Goal: Task Accomplishment & Management: Manage account settings

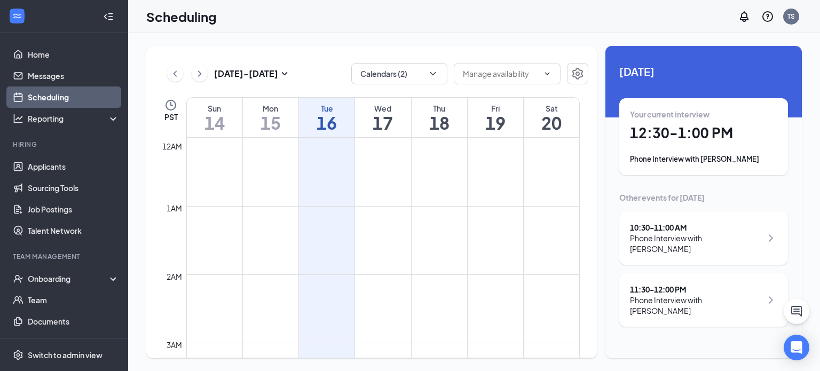
scroll to position [525, 0]
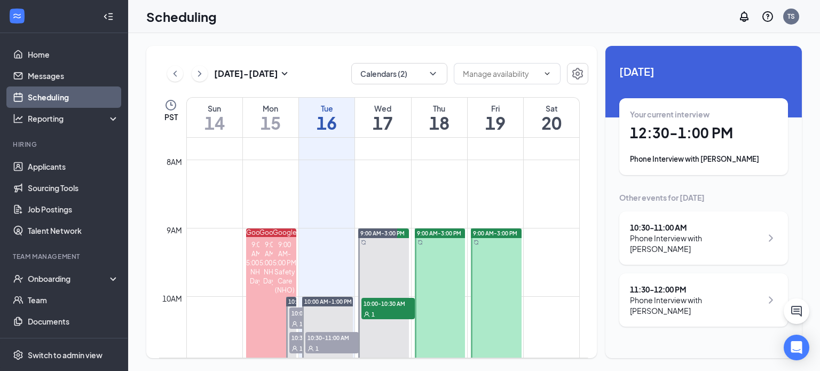
click at [701, 154] on div "Phone Interview with [PERSON_NAME]" at bounding box center [703, 159] width 147 height 11
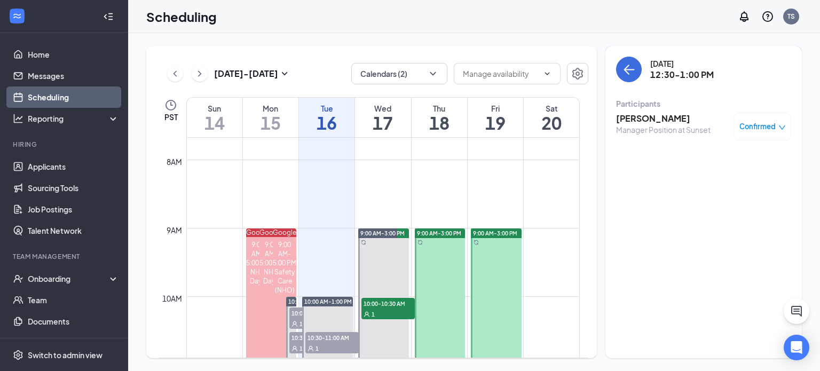
click at [662, 120] on h3 "[PERSON_NAME]" at bounding box center [663, 119] width 95 height 12
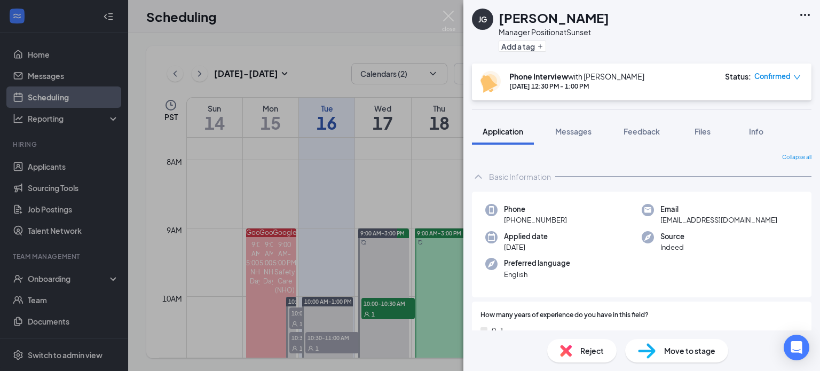
click at [687, 356] on span "Move to stage" at bounding box center [689, 351] width 51 height 12
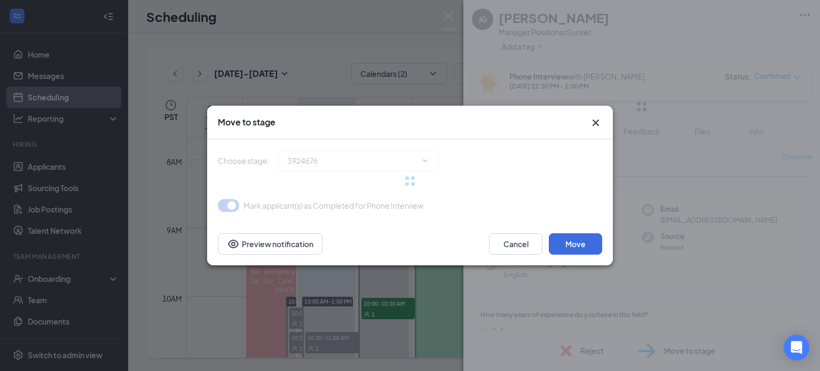
type input "Onsite Interview (next stage)"
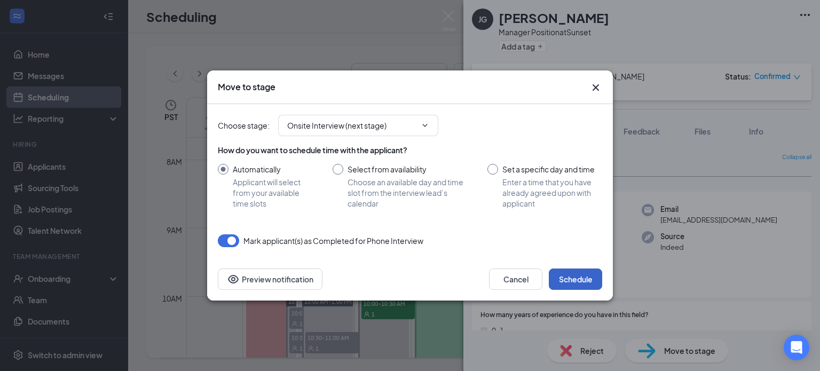
click at [576, 273] on button "Schedule" at bounding box center [575, 279] width 53 height 21
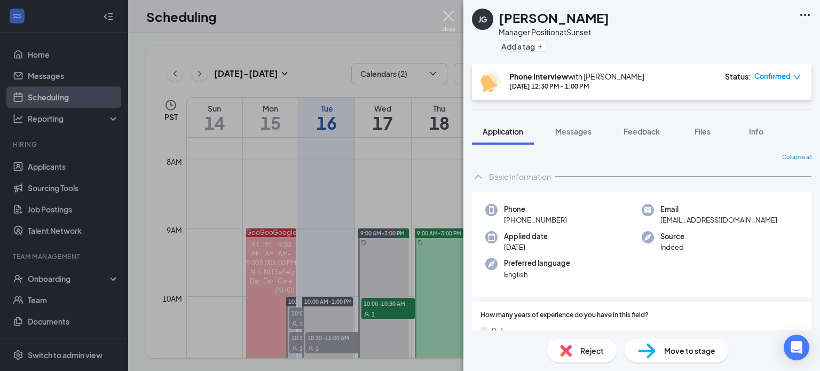
click at [447, 11] on img at bounding box center [448, 21] width 13 height 21
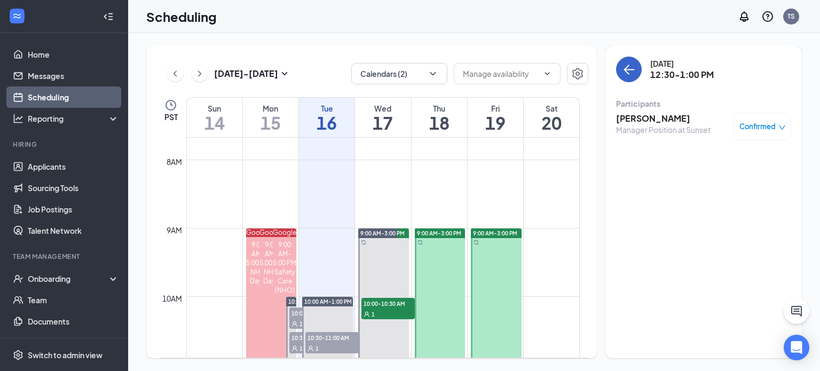
click at [630, 67] on icon "ArrowLeft" at bounding box center [629, 69] width 13 height 13
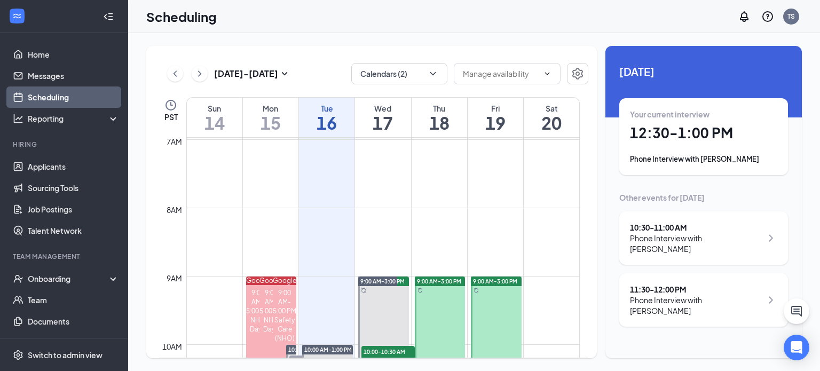
scroll to position [421, 0]
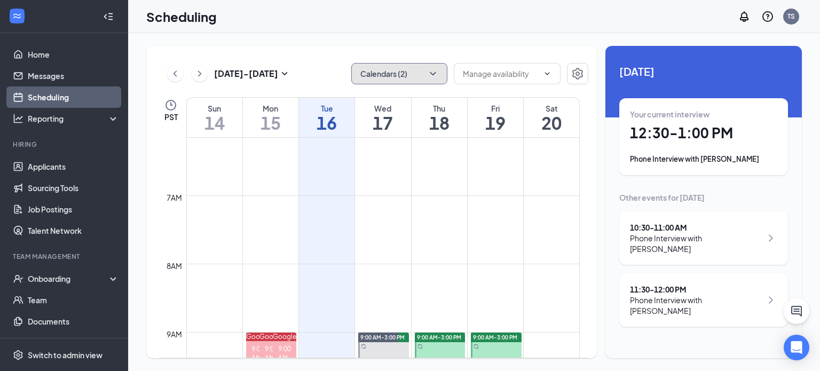
click at [429, 76] on icon "ChevronDown" at bounding box center [433, 73] width 11 height 11
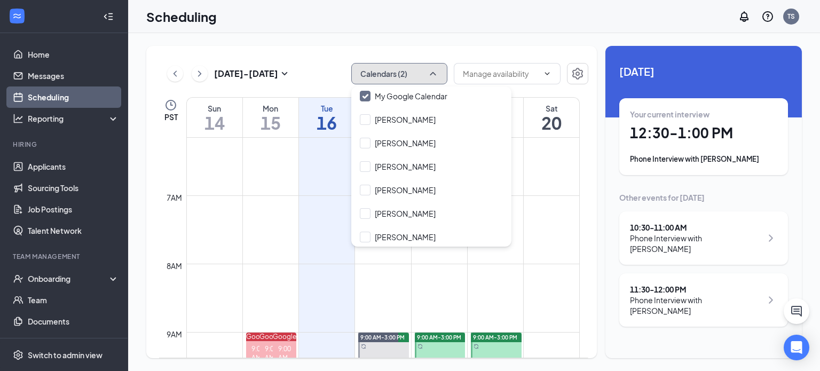
scroll to position [80, 0]
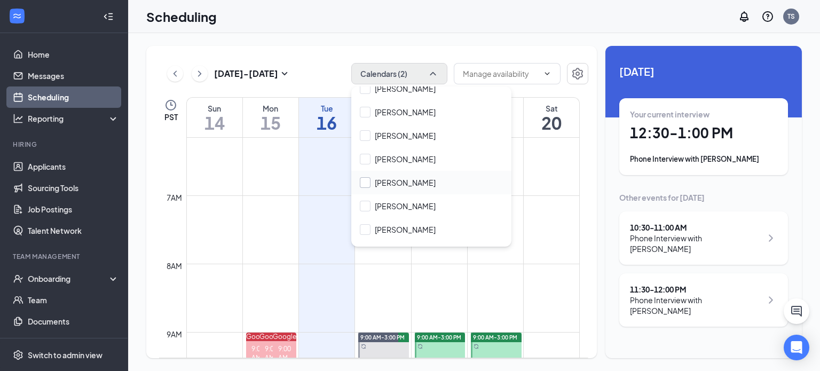
click at [434, 179] on input "[PERSON_NAME]" at bounding box center [398, 182] width 76 height 11
checkbox input "true"
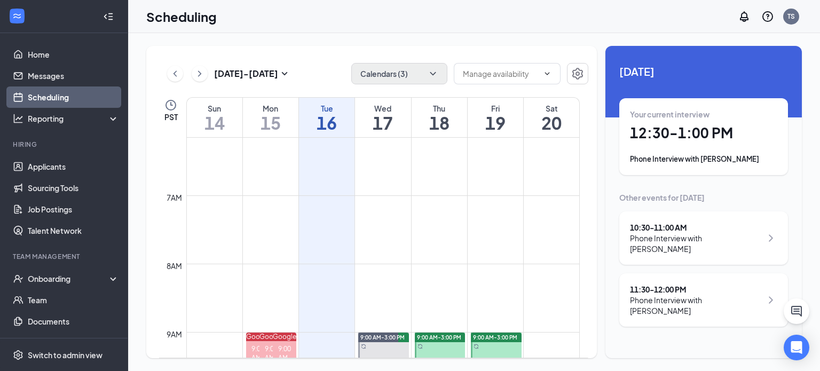
click at [449, 57] on div "[DATE] - [DATE] Calendars (3) PST Sun 14 Mon 15 Tue 16 Wed 17 Thu 18 Fri 19 Sat…" at bounding box center [371, 202] width 451 height 312
click at [436, 114] on h1 "18" at bounding box center [440, 123] width 56 height 18
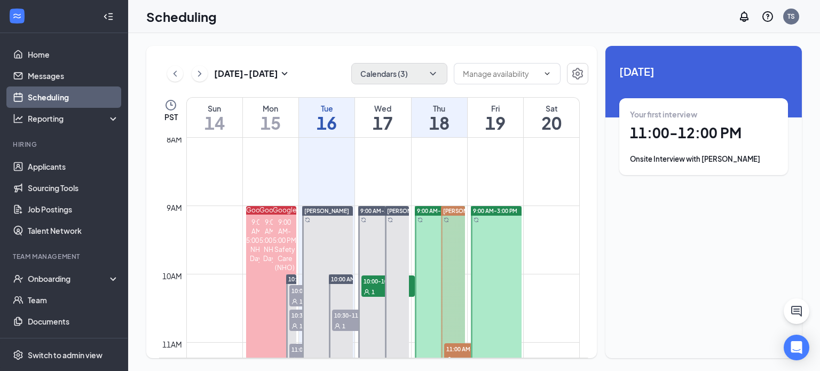
scroll to position [579, 0]
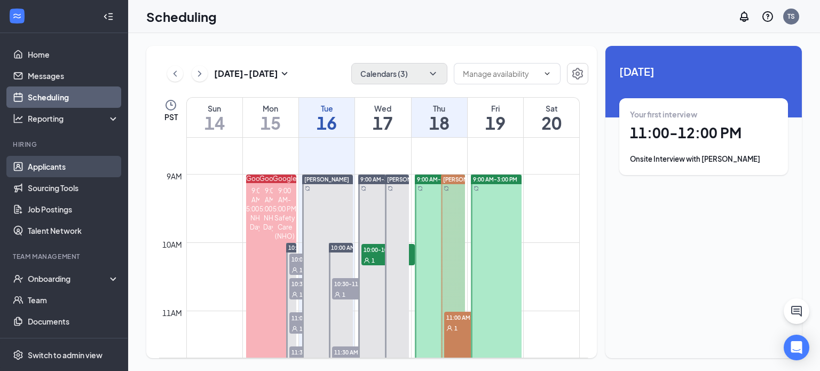
click at [45, 167] on link "Applicants" at bounding box center [73, 166] width 91 height 21
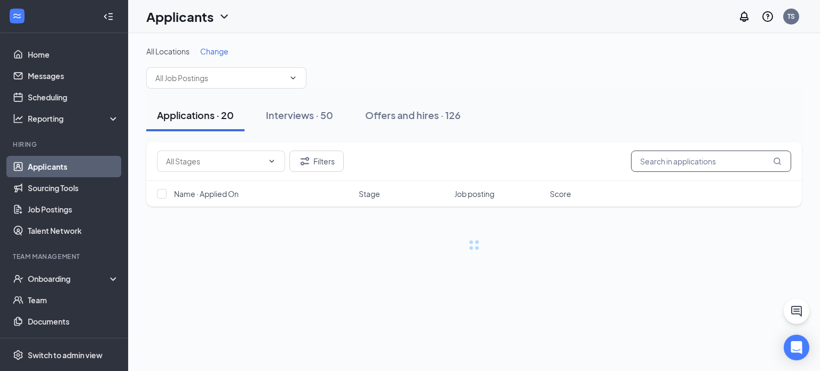
click at [675, 163] on input "text" at bounding box center [711, 161] width 160 height 21
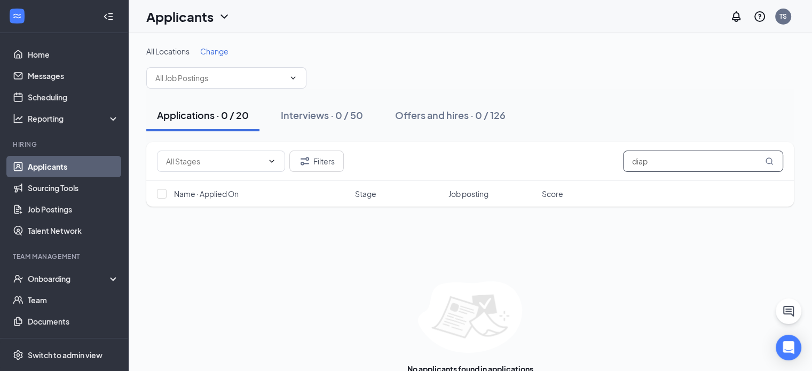
type input "dia"
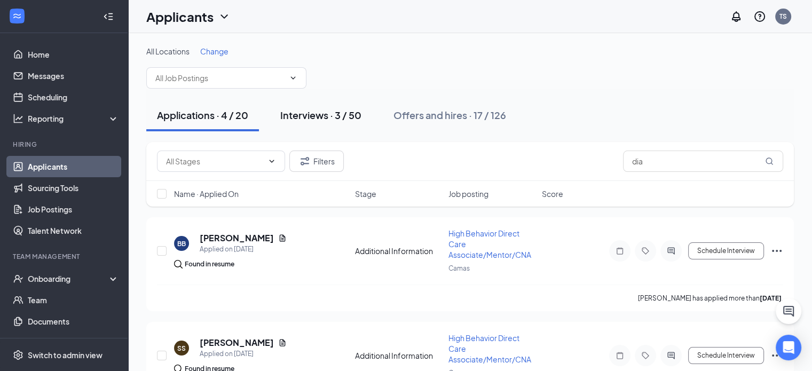
click at [341, 108] on div "Interviews · 3 / 50" at bounding box center [320, 114] width 81 height 13
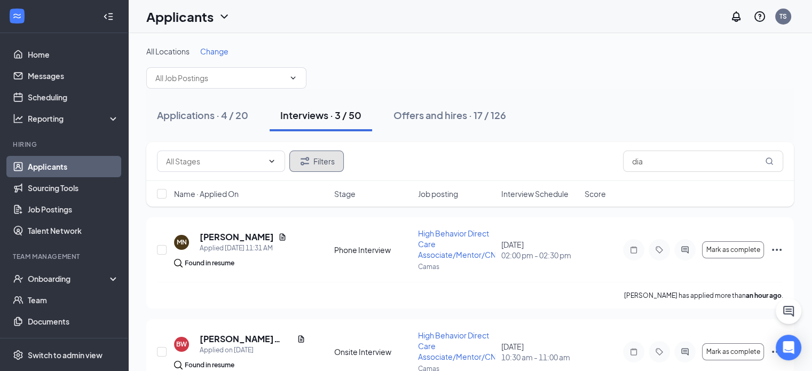
click at [340, 165] on button "Filters" at bounding box center [316, 161] width 54 height 21
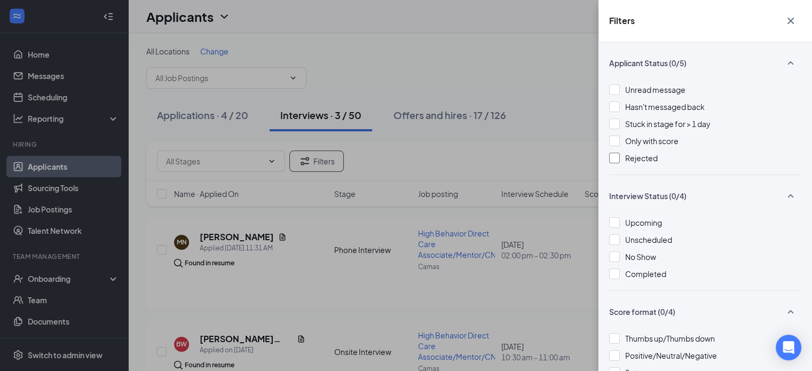
click at [622, 158] on div "Rejected" at bounding box center [705, 158] width 192 height 12
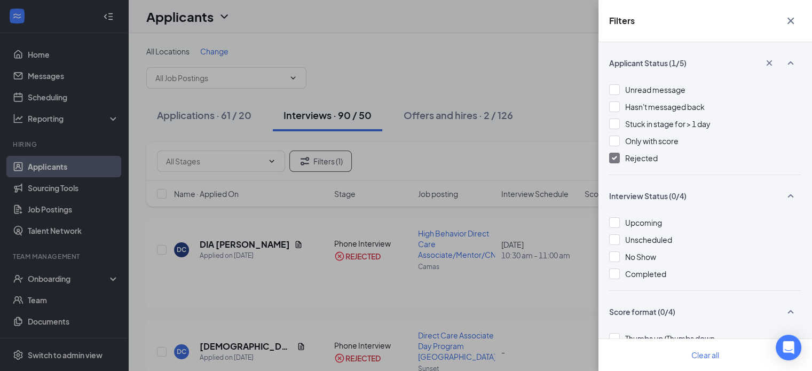
click at [530, 93] on div "Filters Applicant Status (1/5) Unread message Hasn't messaged back Stuck in sta…" at bounding box center [406, 185] width 812 height 371
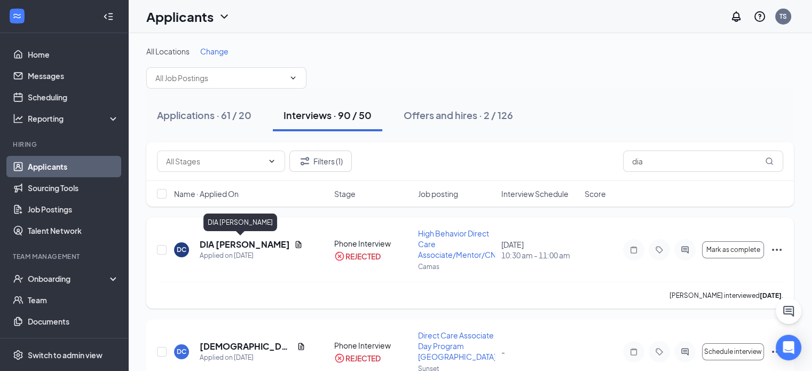
click at [244, 245] on h5 "DIA [PERSON_NAME]" at bounding box center [245, 245] width 90 height 12
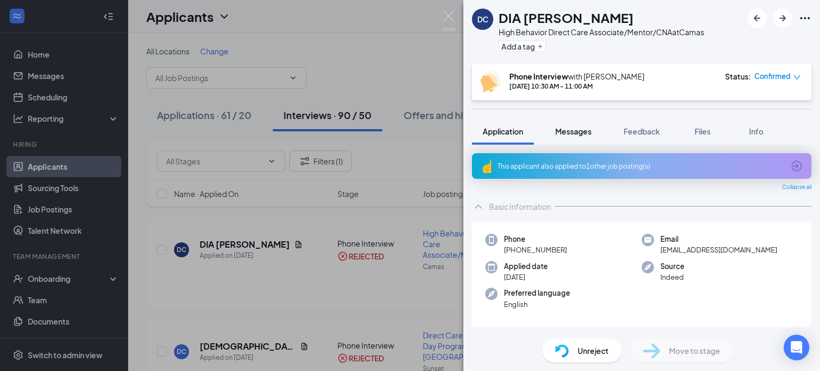
click at [589, 127] on span "Messages" at bounding box center [573, 132] width 36 height 10
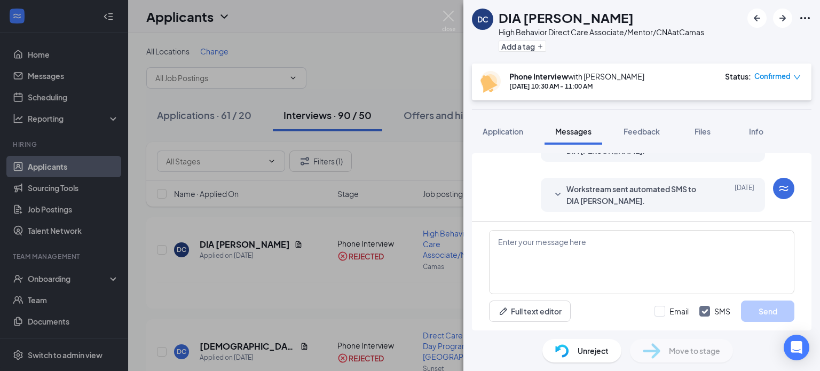
scroll to position [456, 0]
click at [552, 192] on icon "SmallChevronDown" at bounding box center [558, 193] width 13 height 13
click at [809, 222] on div "Full text editor Email SMS Send" at bounding box center [642, 276] width 340 height 109
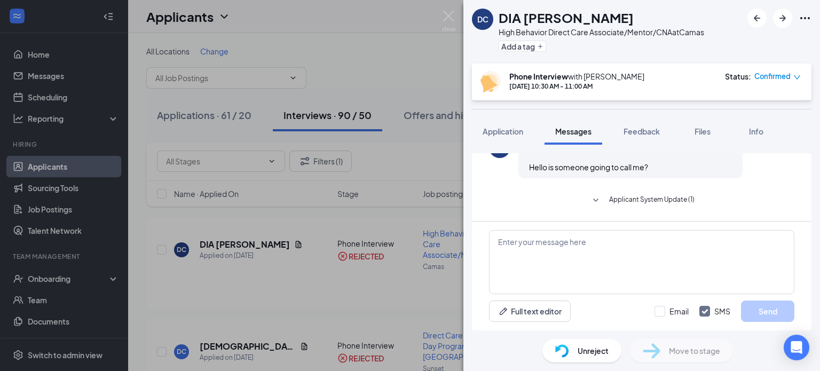
scroll to position [345, 0]
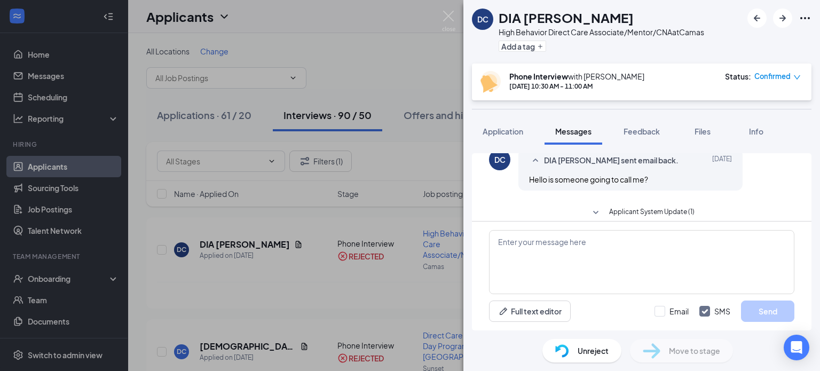
click at [593, 212] on icon "SmallChevronDown" at bounding box center [595, 212] width 5 height 3
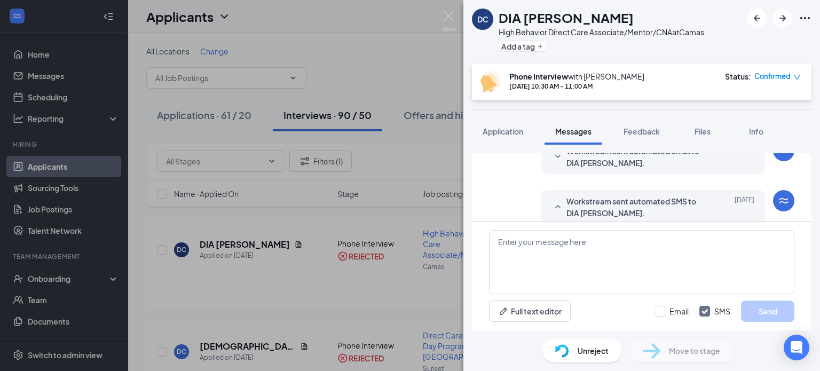
scroll to position [473, 0]
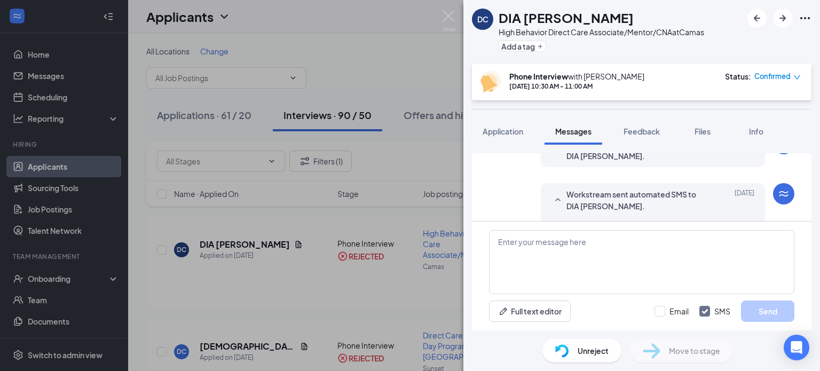
click at [801, 10] on div at bounding box center [780, 18] width 64 height 19
click at [802, 11] on div at bounding box center [780, 18] width 64 height 19
click at [803, 12] on icon "Ellipses" at bounding box center [805, 18] width 13 height 13
click at [741, 45] on link "View full application" at bounding box center [747, 42] width 115 height 11
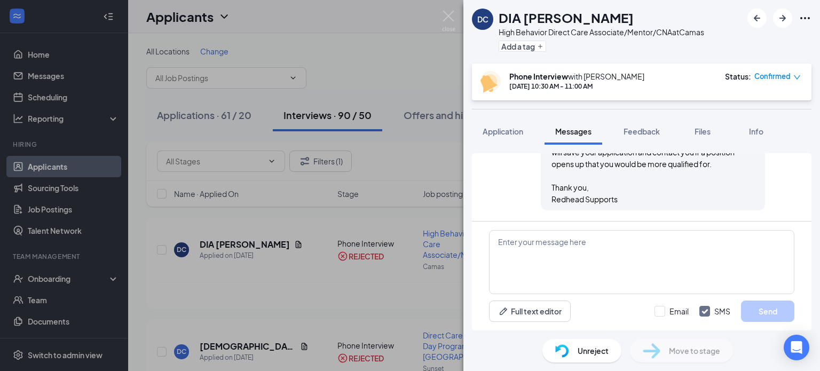
click at [812, 155] on div "Load earlier interactions (about 14 more) Workstream sent automated email to DI…" at bounding box center [641, 238] width 357 height 186
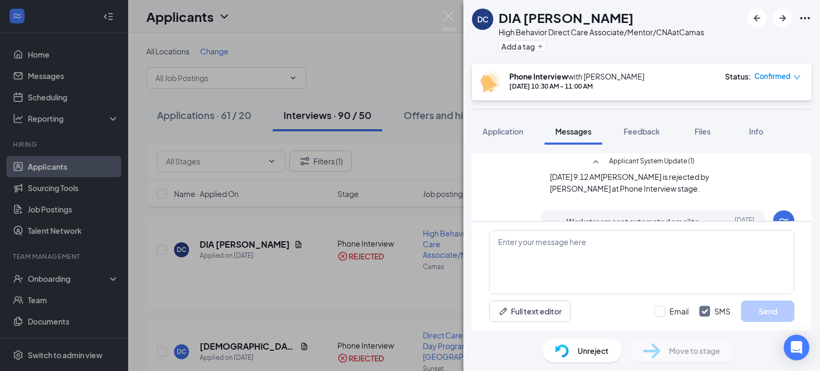
scroll to position [455, 0]
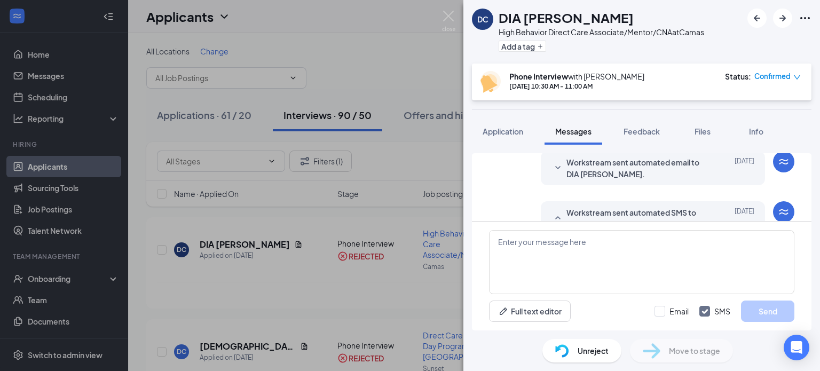
click at [552, 173] on icon "SmallChevronDown" at bounding box center [558, 168] width 13 height 13
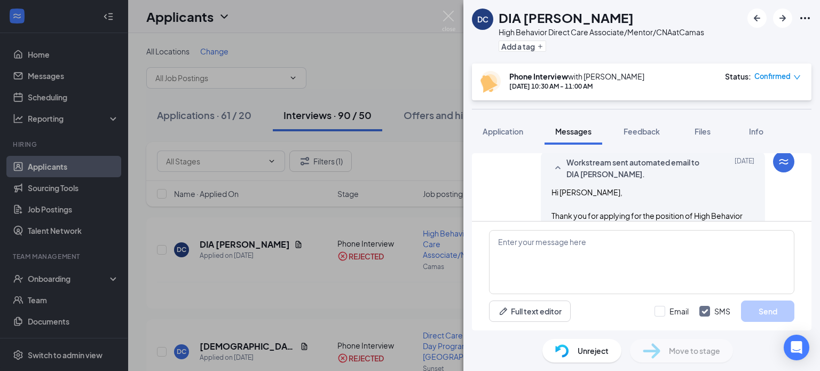
click at [812, 217] on div "Load earlier interactions (about 14 more) Workstream sent automated email to DI…" at bounding box center [641, 238] width 357 height 186
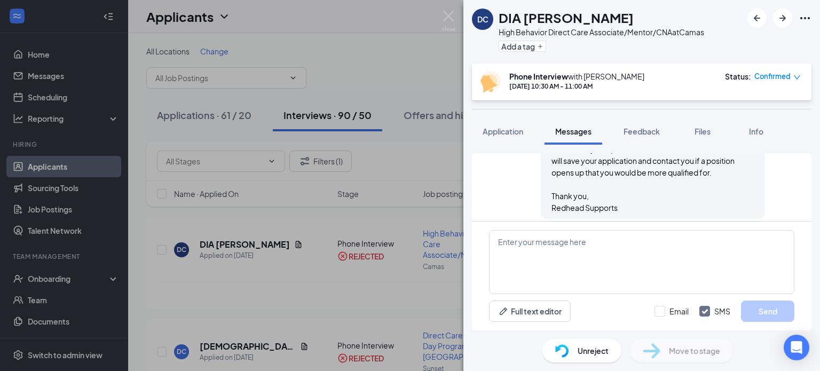
scroll to position [733, 0]
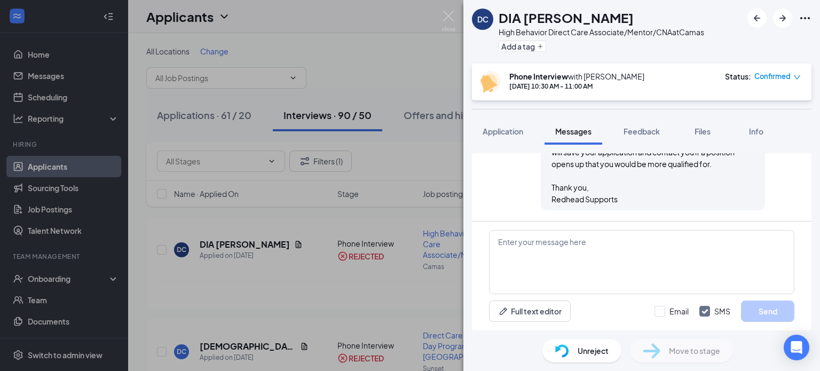
click at [809, 151] on div "Load earlier interactions (about 14 more) Workstream sent automated email to DI…" at bounding box center [641, 238] width 357 height 186
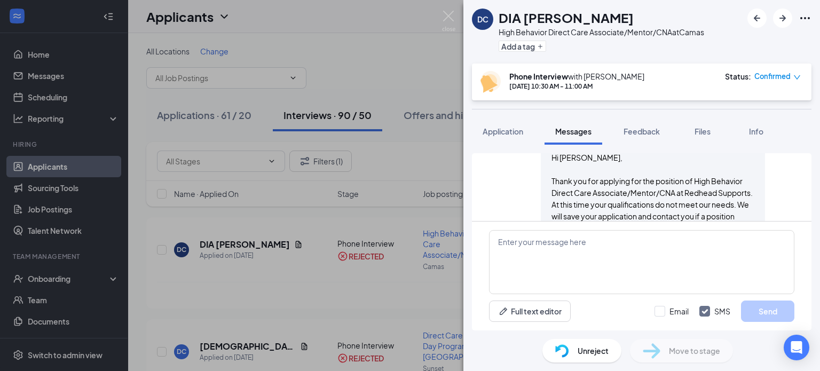
scroll to position [647, 0]
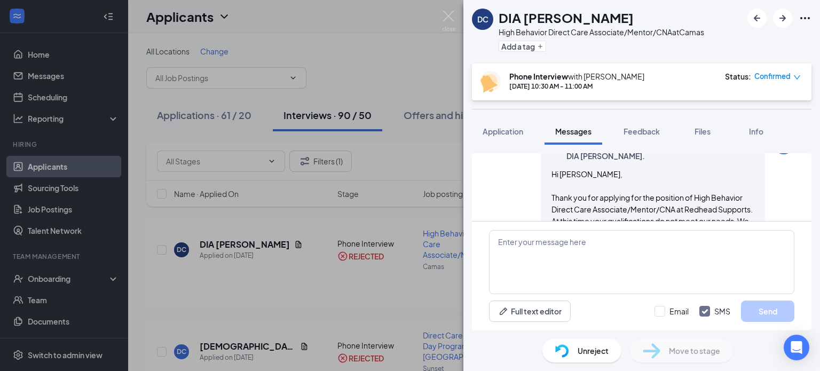
click at [801, 19] on icon "Ellipses" at bounding box center [805, 18] width 10 height 2
click at [448, 19] on img at bounding box center [448, 21] width 13 height 21
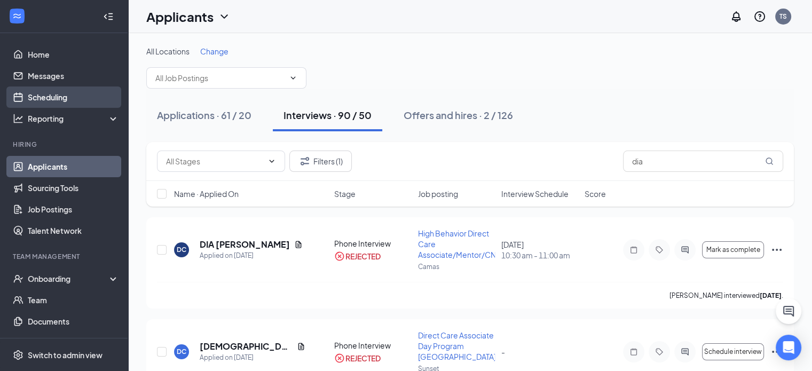
click at [79, 98] on link "Scheduling" at bounding box center [73, 97] width 91 height 21
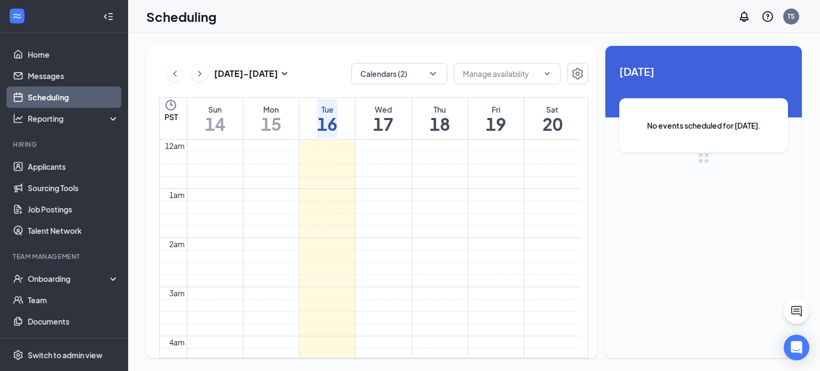
scroll to position [525, 0]
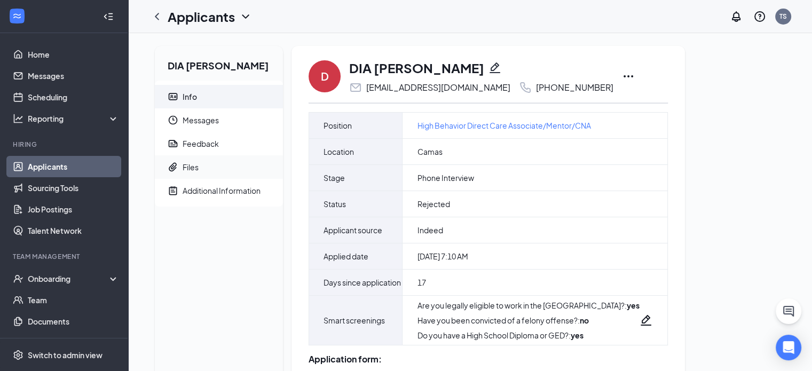
click at [200, 163] on span "Files" at bounding box center [229, 166] width 92 height 23
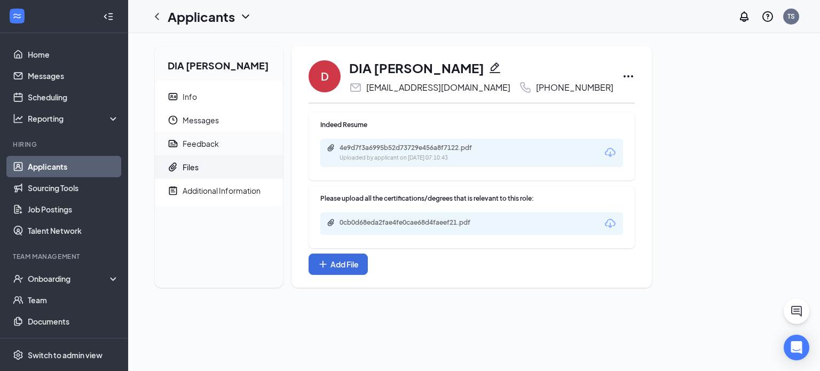
click at [190, 143] on div "Feedback" at bounding box center [201, 143] width 36 height 11
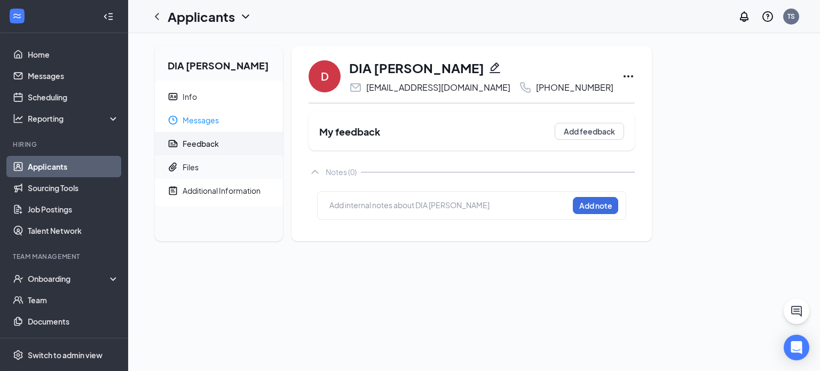
click at [206, 164] on span "Files" at bounding box center [229, 166] width 92 height 23
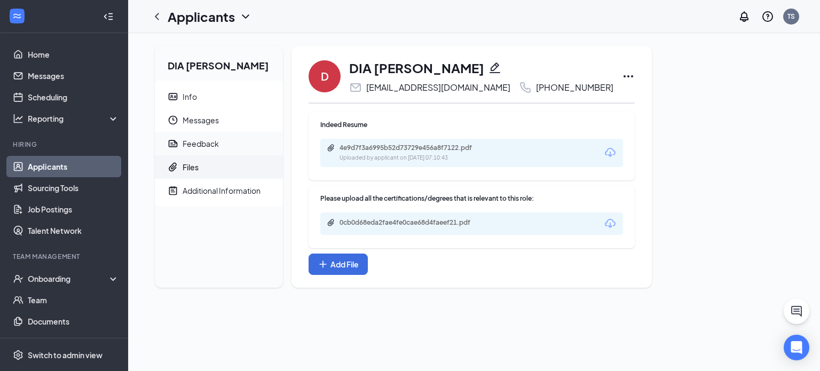
click at [204, 138] on div "Feedback" at bounding box center [201, 143] width 36 height 11
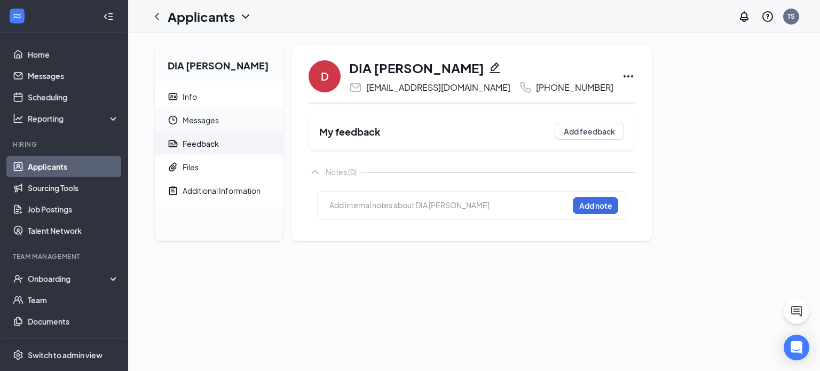
click at [231, 128] on span "Messages" at bounding box center [229, 119] width 92 height 23
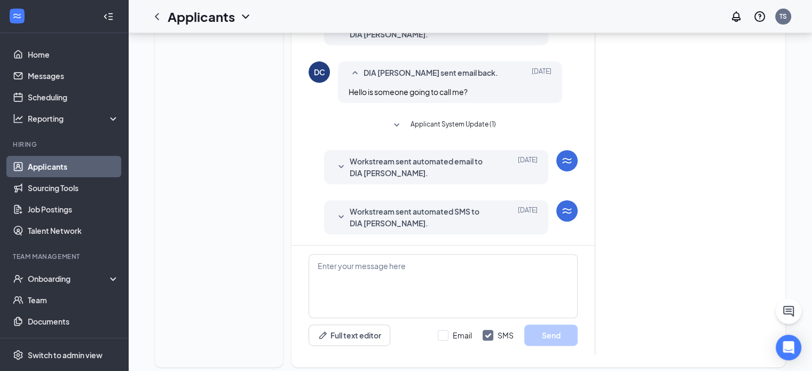
scroll to position [400, 0]
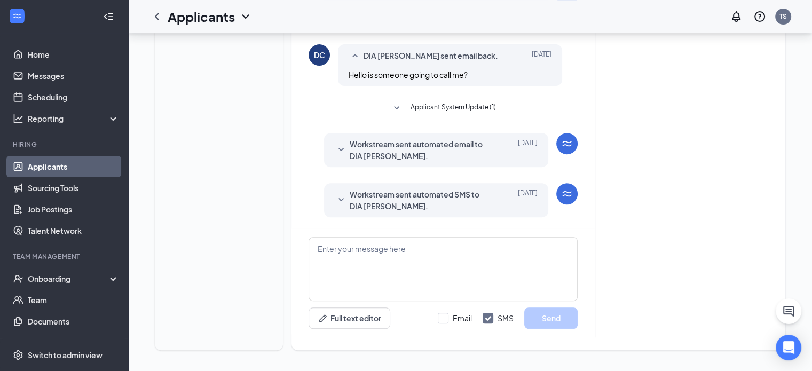
click at [343, 200] on icon "SmallChevronDown" at bounding box center [341, 200] width 13 height 13
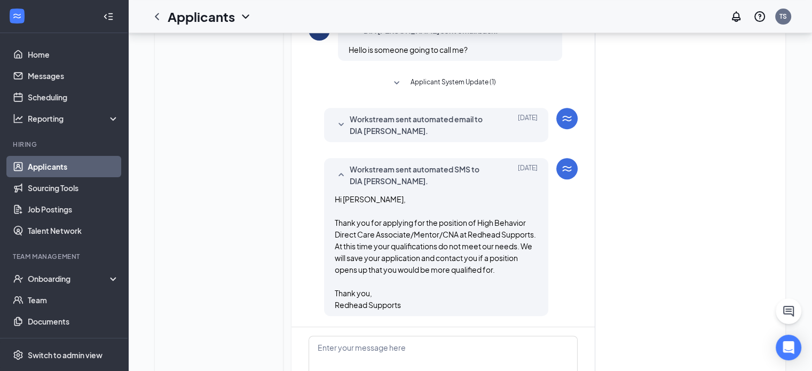
scroll to position [420, 0]
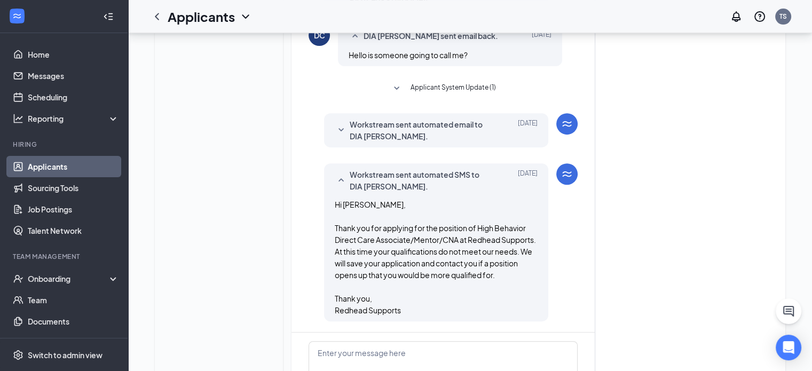
click at [336, 130] on icon "SmallChevronDown" at bounding box center [341, 130] width 13 height 13
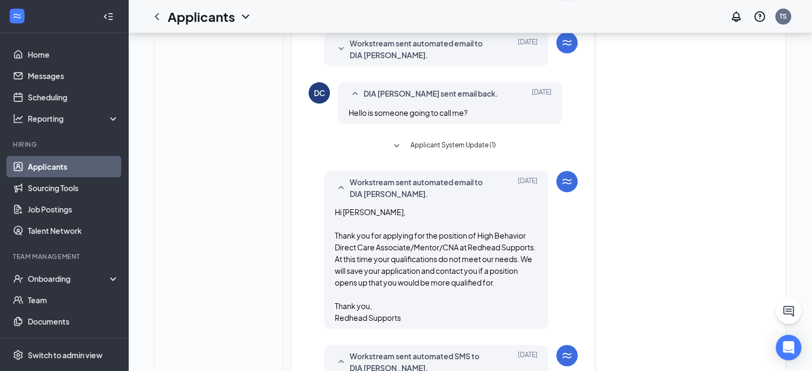
scroll to position [351, 0]
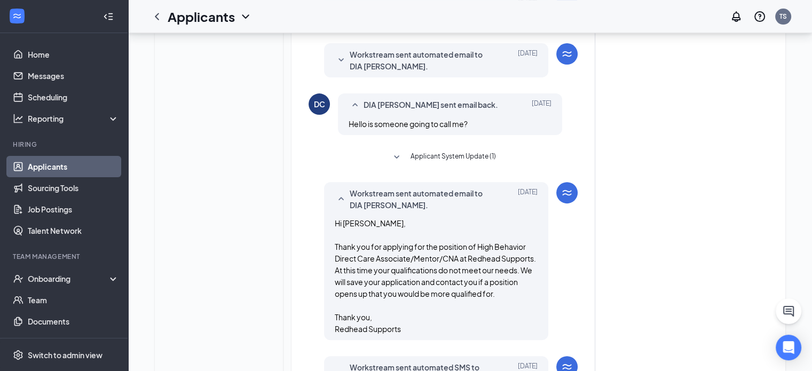
click at [395, 156] on icon "SmallChevronDown" at bounding box center [396, 157] width 13 height 13
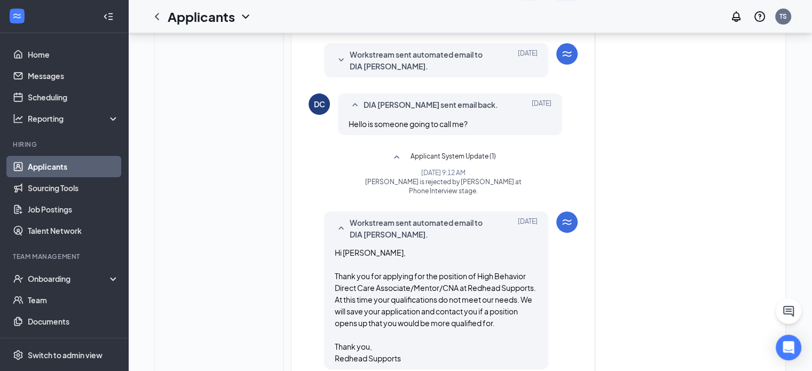
click at [754, 193] on div "Attached Files 4e9d7f3a6995b52d73729e456a8f7122.pdf Aug 30, 2025 7:10 AM 0cb0d6…" at bounding box center [682, 208] width 174 height 911
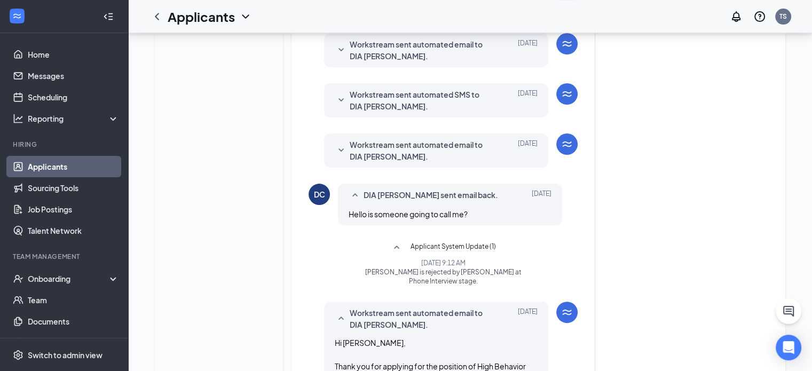
scroll to position [209, 0]
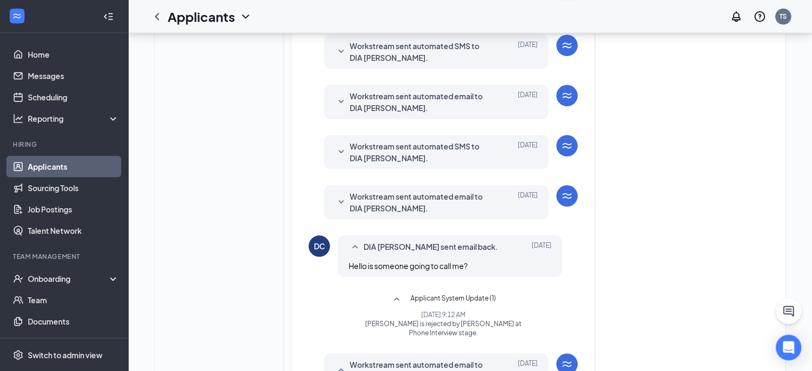
click at [357, 246] on icon "SmallChevronUp" at bounding box center [355, 247] width 13 height 13
